Goal: Find specific page/section: Find specific page/section

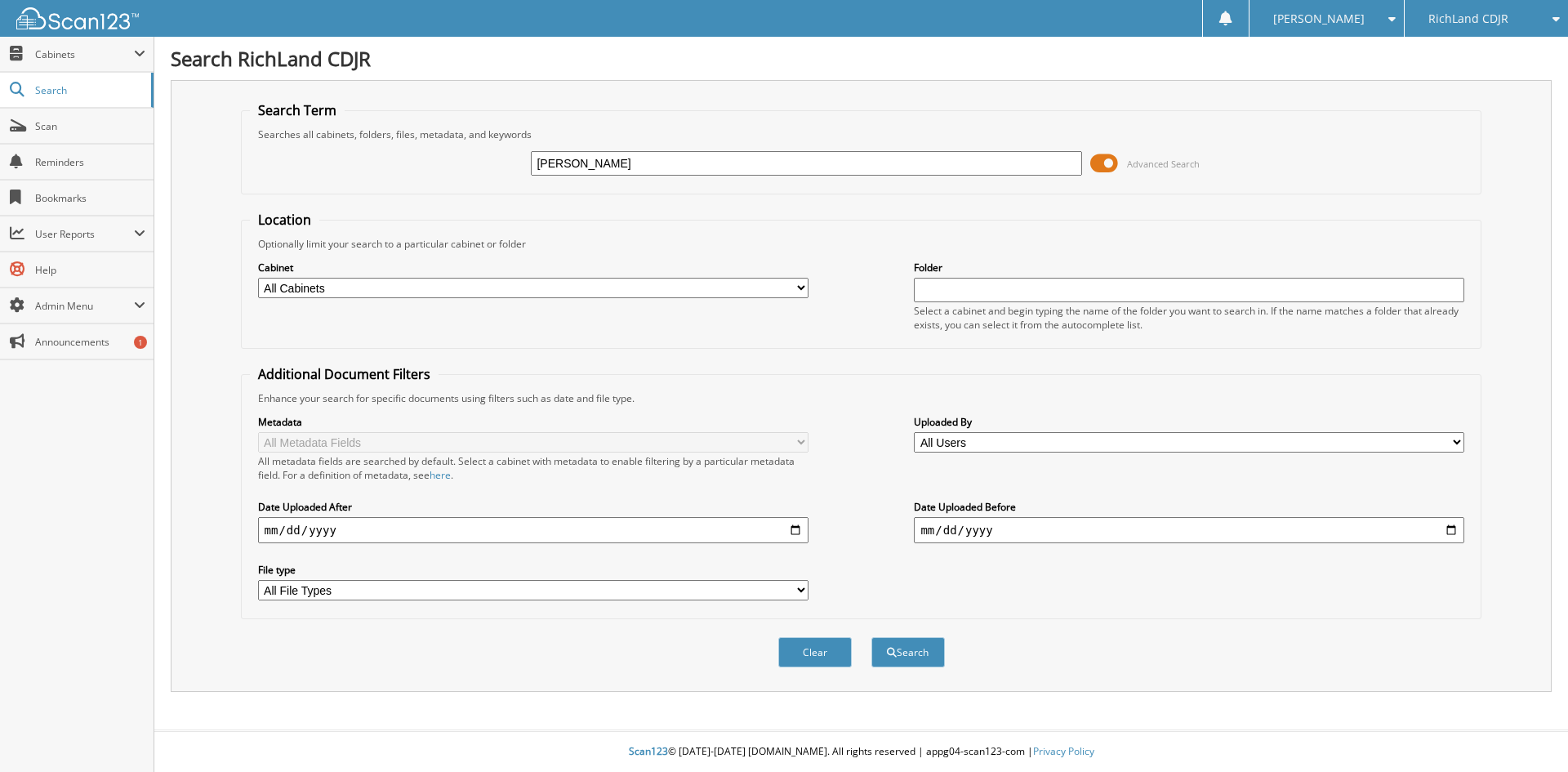
type input "[PERSON_NAME]"
click at [872, 637] on button "Search" at bounding box center [908, 653] width 74 height 31
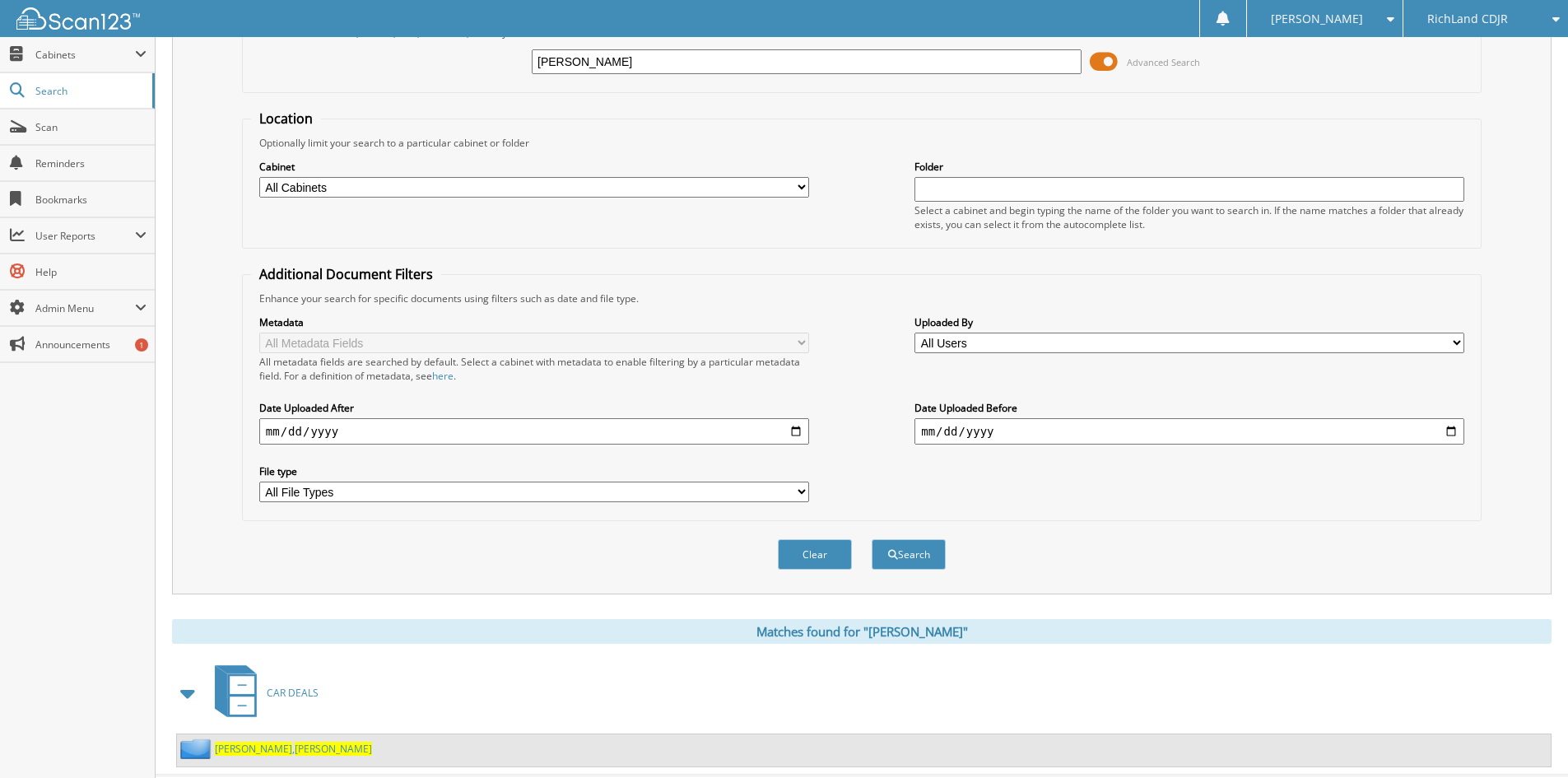
scroll to position [143, 0]
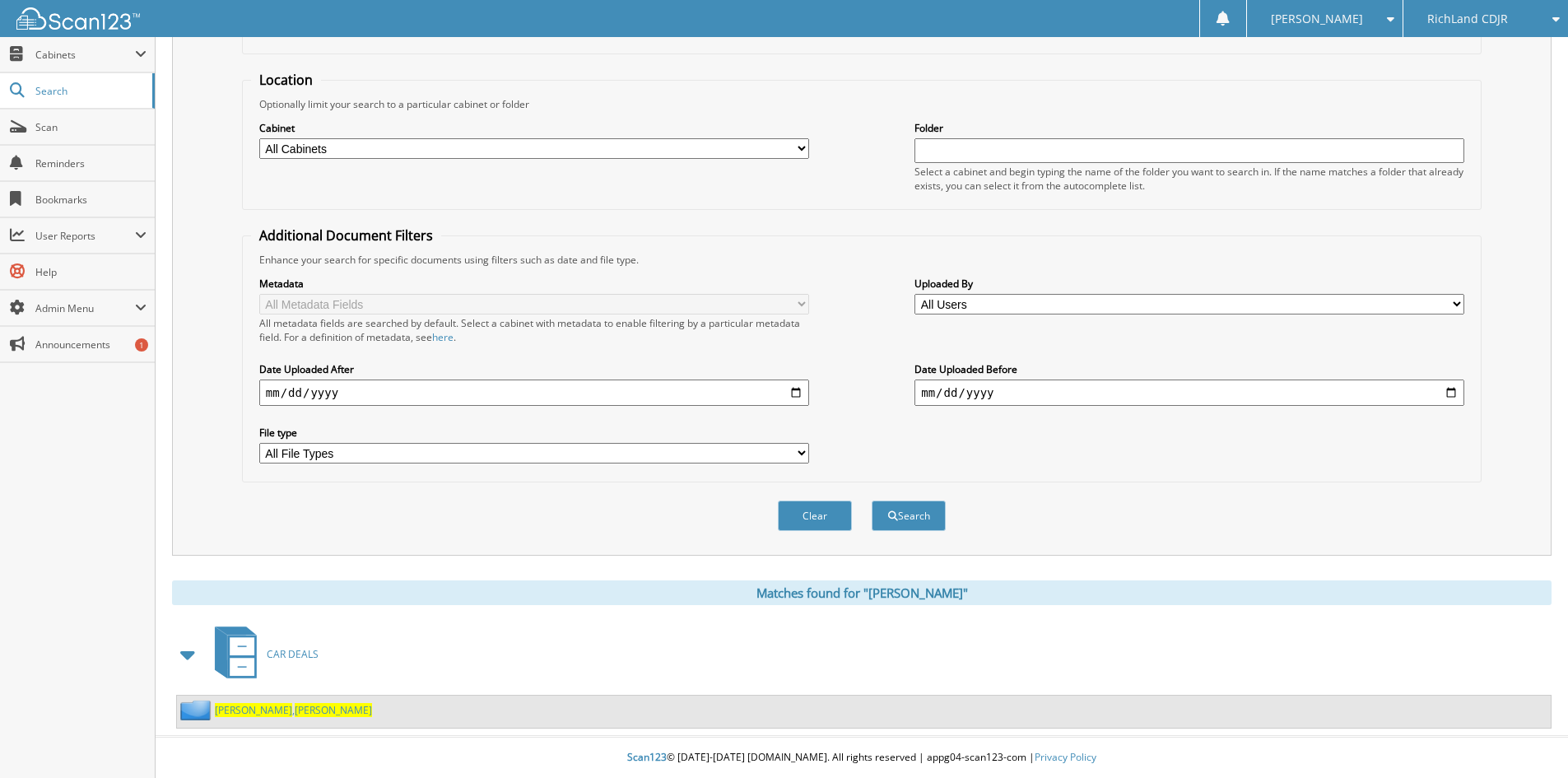
click at [294, 708] on span "CHARLES" at bounding box center [333, 710] width 78 height 14
